Goal: Task Accomplishment & Management: Manage account settings

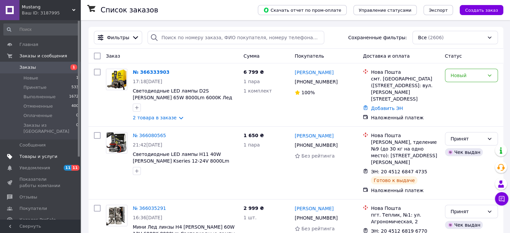
click at [37, 154] on span "Товары и услуги" at bounding box center [38, 157] width 38 height 6
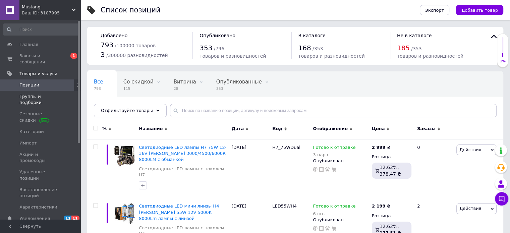
click at [39, 91] on link "Группы и подборки" at bounding box center [41, 99] width 83 height 17
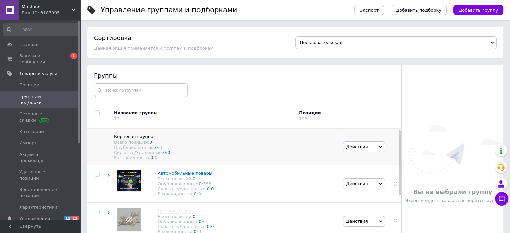
scroll to position [145, 0]
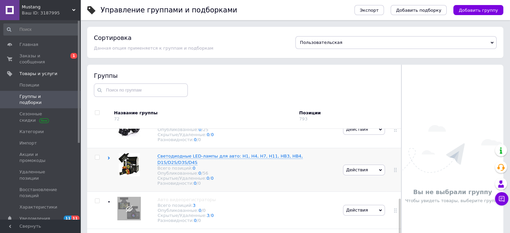
click at [138, 164] on img at bounding box center [129, 164] width 21 height 23
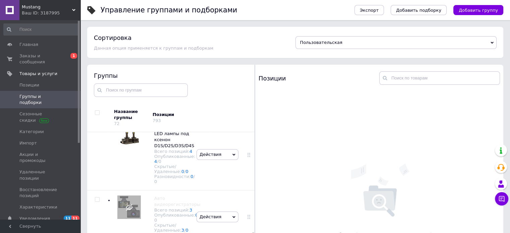
scroll to position [874, 0]
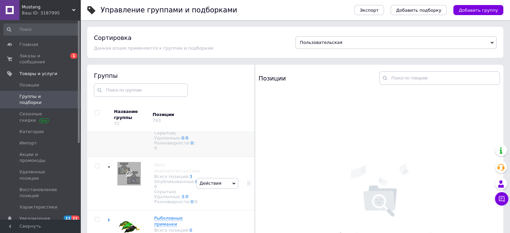
click at [132, 115] on img at bounding box center [128, 102] width 23 height 23
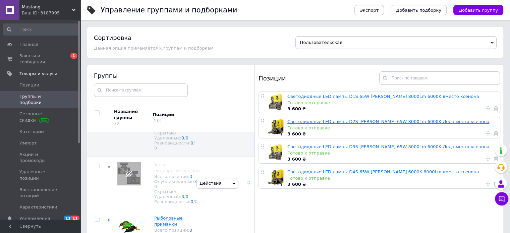
click at [329, 123] on link "Светодиодные LED лампы D2S [PERSON_NAME] 65W 8000Lm 6000K Лед вместо ксенона" at bounding box center [388, 121] width 202 height 5
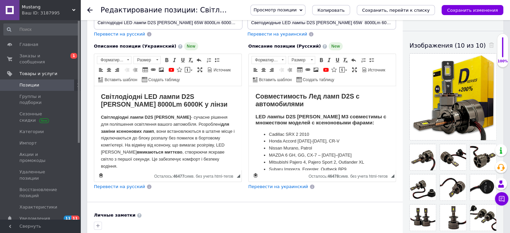
scroll to position [470, 0]
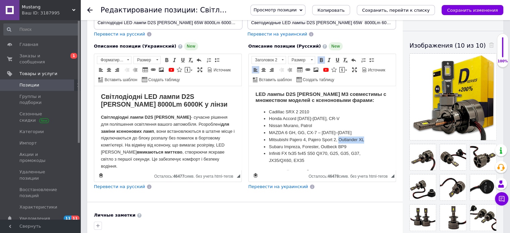
drag, startPoint x: 337, startPoint y: 139, endPoint x: 363, endPoint y: 142, distance: 25.9
click at [363, 142] on li "Mitsubishi Pajero 4, Pajero Sport 2, Outlander XL" at bounding box center [322, 140] width 107 height 7
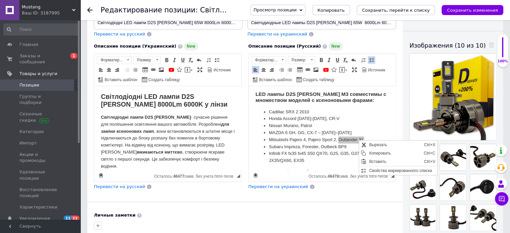
scroll to position [0, 0]
click at [371, 153] on span "Копировать" at bounding box center [395, 153] width 55 height 8
copy li "Outlander XL"
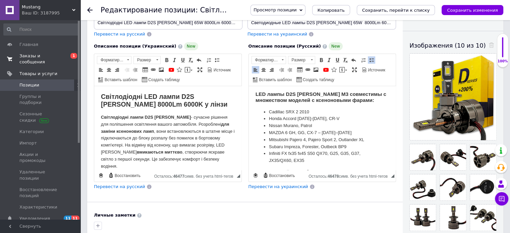
click at [36, 54] on span "Заказы и сообщения" at bounding box center [40, 59] width 43 height 12
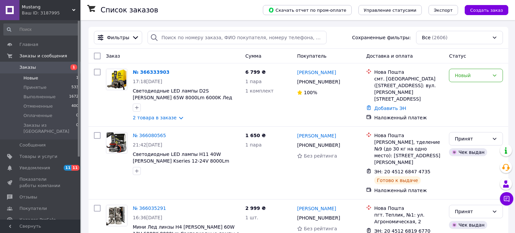
click at [32, 77] on span "Новые" at bounding box center [30, 78] width 15 height 6
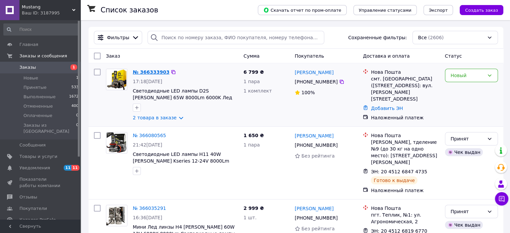
click at [146, 73] on link "№ 366333903" at bounding box center [151, 71] width 37 height 5
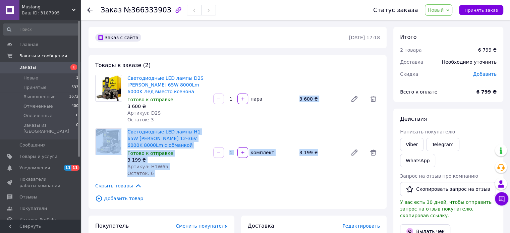
drag, startPoint x: 299, startPoint y: 99, endPoint x: 326, endPoint y: 151, distance: 59.1
click at [326, 151] on div "Товары в заказе (2) Светодиодные LED лампы D2S [PERSON_NAME] 65W 8000Lm 6000K Л…" at bounding box center [238, 132] width 298 height 154
click at [310, 177] on div "Светодиодные LED лампы H1 65W [PERSON_NAME] 12-36V 6000K 8000Lm с обманкой Гото…" at bounding box center [254, 152] width 258 height 51
drag, startPoint x: 299, startPoint y: 99, endPoint x: 310, endPoint y: 175, distance: 77.5
click at [327, 153] on div "Товары в заказе (2) Светодиодные LED лампы D2S [PERSON_NAME] 65W 8000Lm 6000K Л…" at bounding box center [238, 132] width 298 height 154
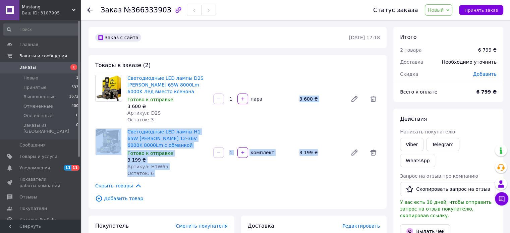
drag, startPoint x: 306, startPoint y: 178, endPoint x: 305, endPoint y: 175, distance: 3.6
click at [306, 178] on div "Товары в заказе (2) Светодиодные LED лампы D2S [PERSON_NAME] 65W 8000Lm 6000K Л…" at bounding box center [238, 132] width 298 height 154
click at [303, 98] on div "3 600 ₴" at bounding box center [321, 98] width 48 height 9
click at [299, 99] on div "3 600 ₴" at bounding box center [321, 98] width 48 height 9
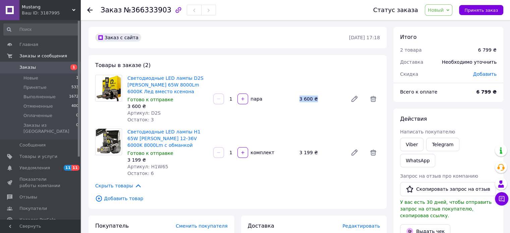
drag, startPoint x: 299, startPoint y: 99, endPoint x: 317, endPoint y: 98, distance: 18.5
click at [317, 98] on div "3 600 ₴" at bounding box center [321, 98] width 48 height 9
drag, startPoint x: 297, startPoint y: 153, endPoint x: 314, endPoint y: 154, distance: 17.2
click at [314, 154] on div "3 199 ₴" at bounding box center [321, 152] width 48 height 9
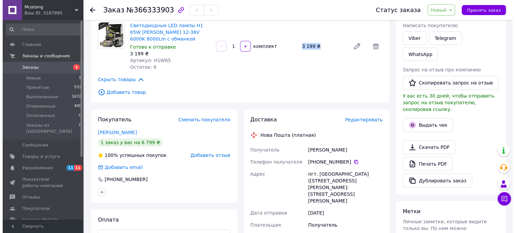
scroll to position [101, 0]
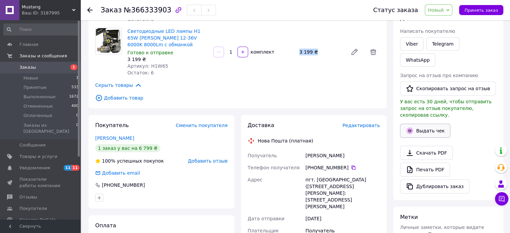
click at [433, 124] on button "Выдать чек" at bounding box center [425, 131] width 50 height 14
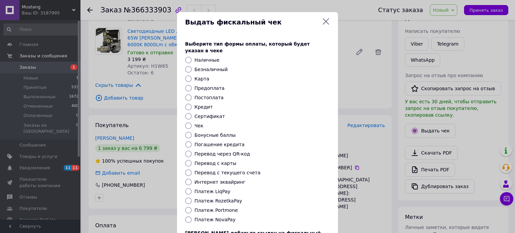
click at [188, 94] on input "Постоплата" at bounding box center [188, 97] width 7 height 7
radio input "true"
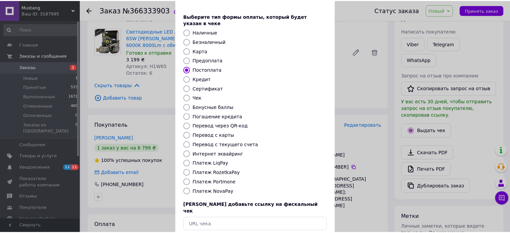
scroll to position [55, 0]
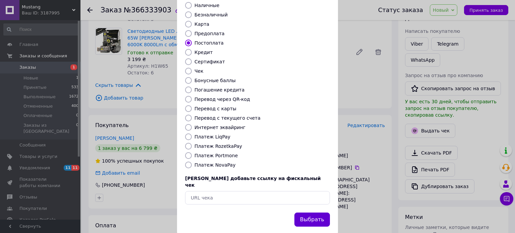
click at [317, 213] on button "Выбрать" at bounding box center [312, 220] width 36 height 14
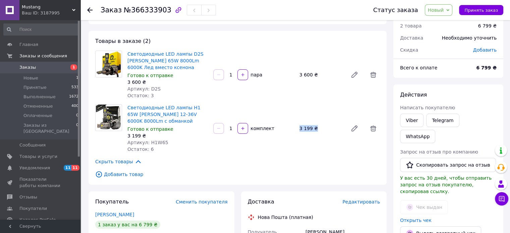
scroll to position [0, 0]
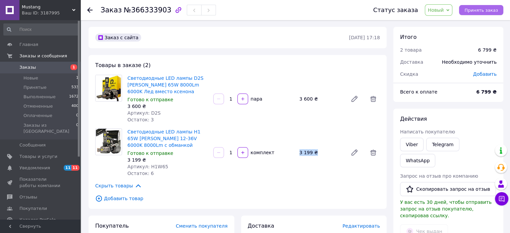
click at [480, 10] on span "Принять заказ" at bounding box center [482, 10] width 34 height 5
click at [490, 76] on span "Добавить" at bounding box center [484, 73] width 23 height 5
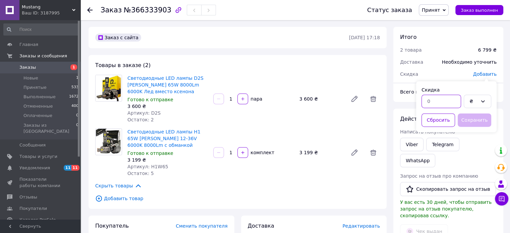
click at [444, 103] on input "text" at bounding box center [442, 101] width 40 height 13
type input "300"
click at [473, 120] on button "Сохранить" at bounding box center [475, 119] width 34 height 13
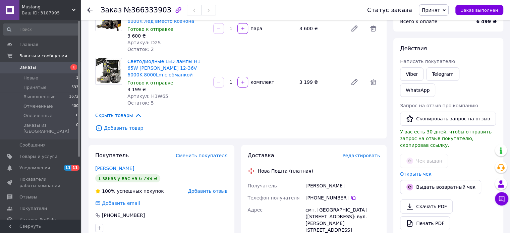
scroll to position [268, 0]
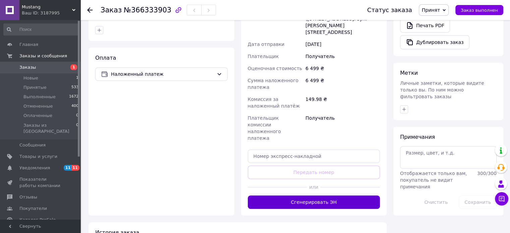
click at [337, 196] on button "Сгенерировать ЭН" at bounding box center [314, 202] width 132 height 13
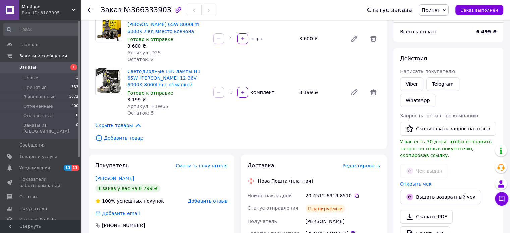
scroll to position [67, 0]
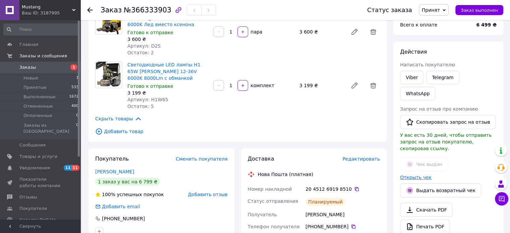
click at [405, 175] on link "Открыть чек" at bounding box center [416, 177] width 32 height 5
